Goal: Task Accomplishment & Management: Manage account settings

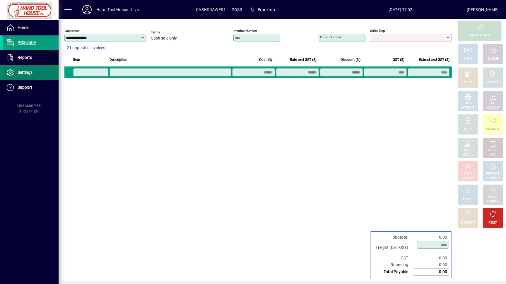
click at [40, 70] on span at bounding box center [31, 73] width 56 height 14
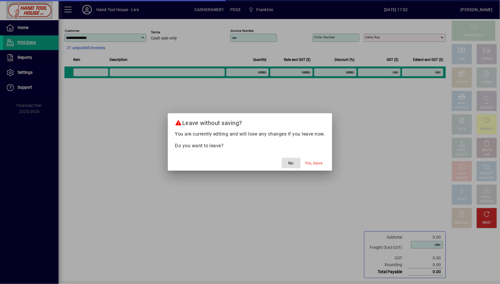
click at [294, 165] on span "button" at bounding box center [291, 163] width 19 height 14
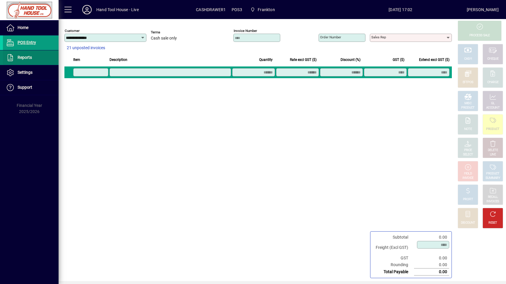
click at [29, 59] on span "Reports" at bounding box center [25, 57] width 14 height 5
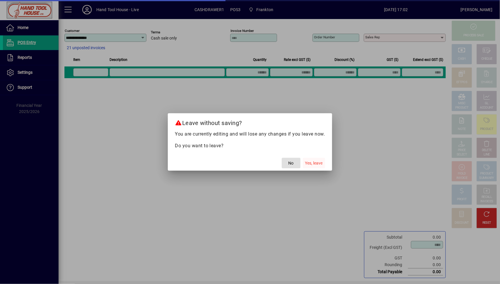
click at [310, 161] on span "Yes, leave" at bounding box center [314, 163] width 18 height 6
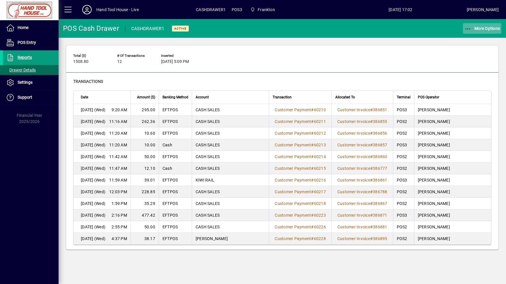
click at [477, 28] on span "More Options" at bounding box center [483, 28] width 36 height 5
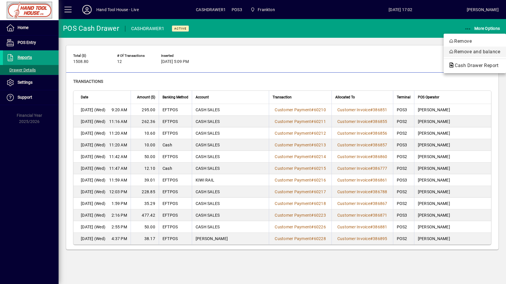
click at [480, 52] on span "Remove and balance" at bounding box center [474, 51] width 53 height 7
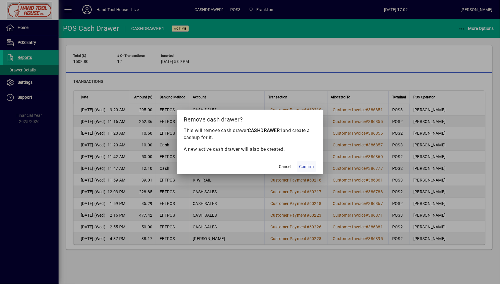
click at [307, 164] on span "Confirm" at bounding box center [306, 167] width 15 height 6
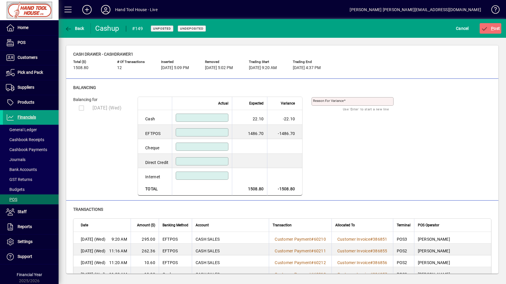
click at [189, 134] on input at bounding box center [202, 132] width 51 height 5
type input "*******"
click at [217, 119] on input at bounding box center [202, 117] width 51 height 5
type input "*****"
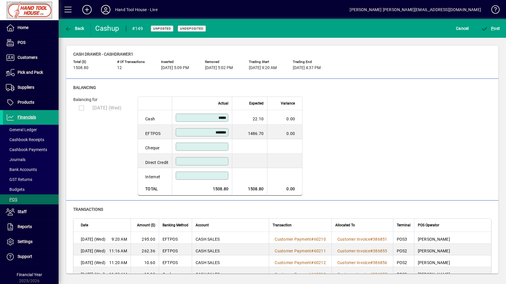
click at [350, 129] on div "Balancing for [DATE] (Wed) Actual Expected Variance Cash ***** 22.10 0.00 EFTPO…" at bounding box center [282, 146] width 418 height 99
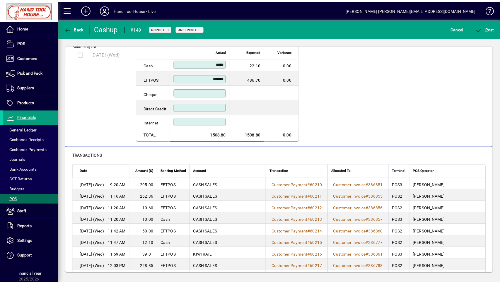
scroll to position [104, 0]
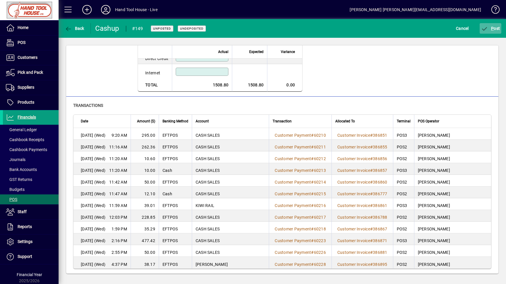
click at [494, 26] on span "P ost" at bounding box center [490, 28] width 19 height 5
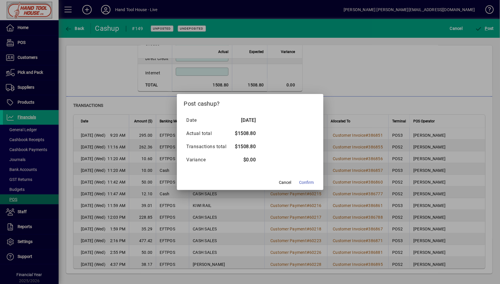
click at [303, 185] on span "Confirm" at bounding box center [306, 183] width 15 height 6
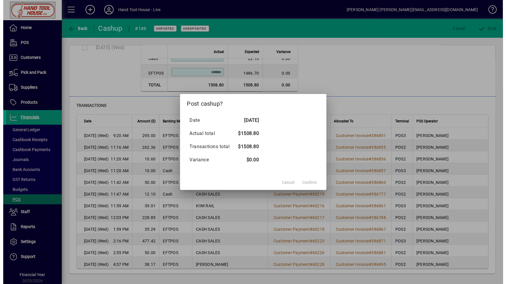
scroll to position [60, 0]
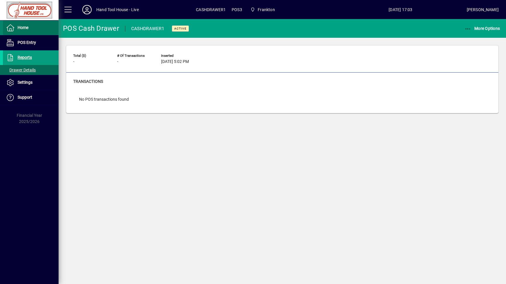
click at [33, 28] on span at bounding box center [31, 28] width 56 height 14
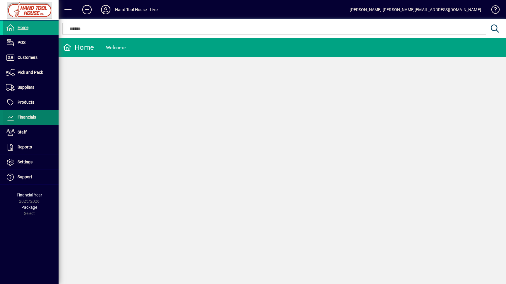
click at [34, 119] on span "Financials" at bounding box center [27, 117] width 18 height 5
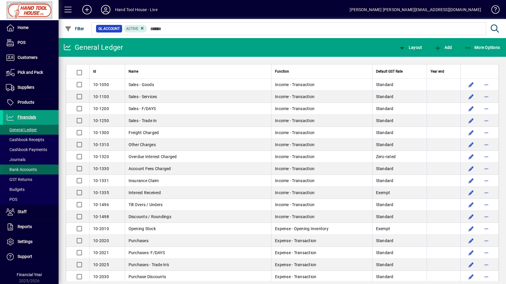
click at [25, 169] on span "Bank Accounts" at bounding box center [21, 169] width 31 height 5
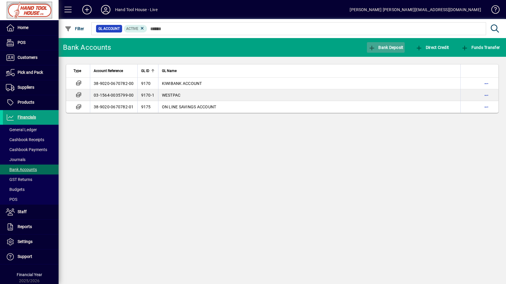
click at [391, 49] on span "Bank Deposit" at bounding box center [385, 47] width 35 height 5
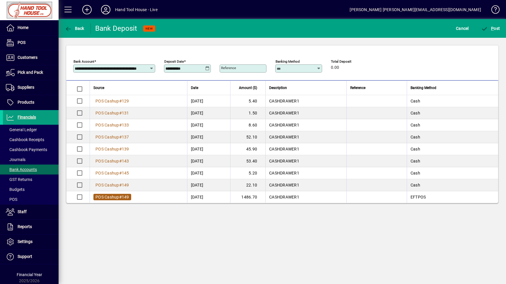
click at [95, 196] on span "POS Cashup # 149" at bounding box center [112, 197] width 38 height 6
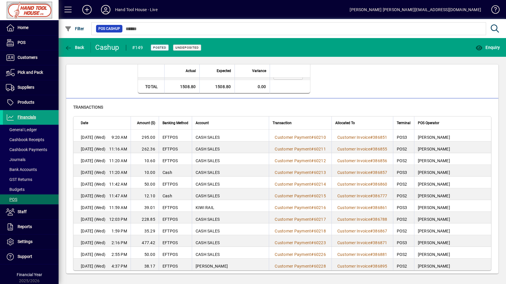
scroll to position [74, 0]
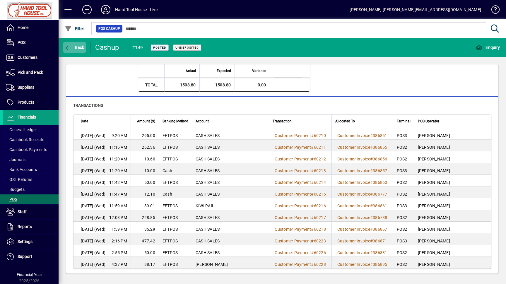
click at [68, 47] on icon "button" at bounding box center [68, 48] width 7 height 6
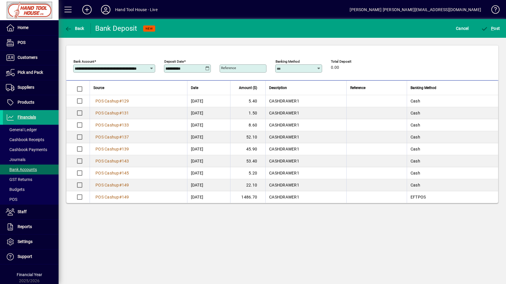
scroll to position [1, 0]
click at [491, 28] on span "P" at bounding box center [492, 28] width 3 height 5
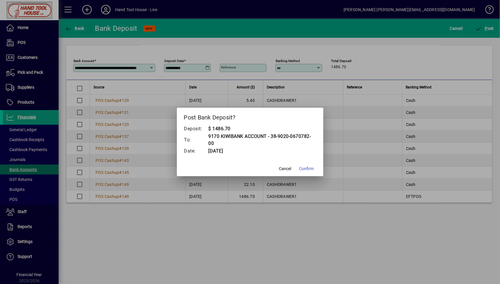
drag, startPoint x: 307, startPoint y: 168, endPoint x: 310, endPoint y: 168, distance: 3.2
click at [307, 169] on span "Confirm" at bounding box center [306, 169] width 15 height 6
